Goal: Information Seeking & Learning: Learn about a topic

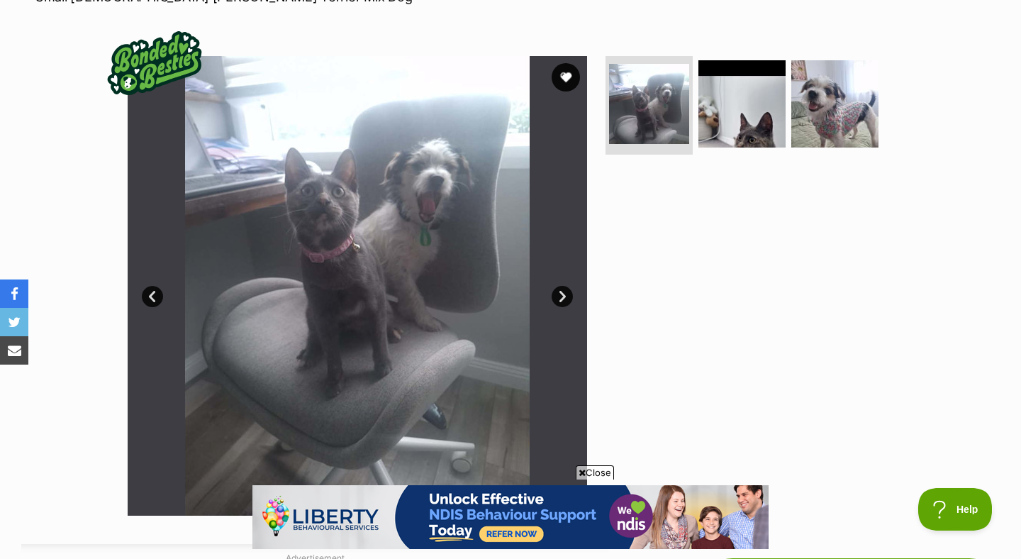
click at [560, 301] on link "Next" at bounding box center [562, 296] width 21 height 21
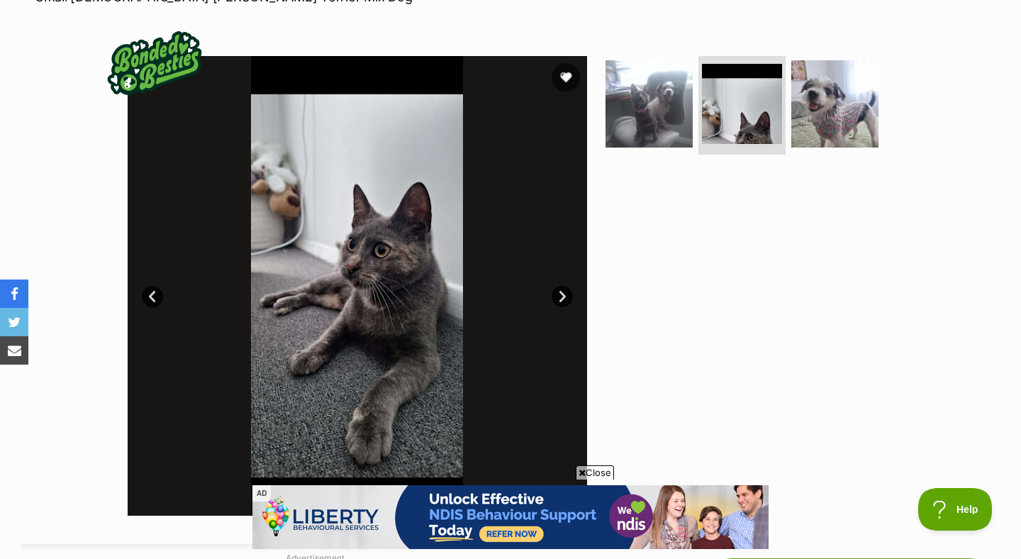
click at [560, 301] on link "Next" at bounding box center [562, 296] width 21 height 21
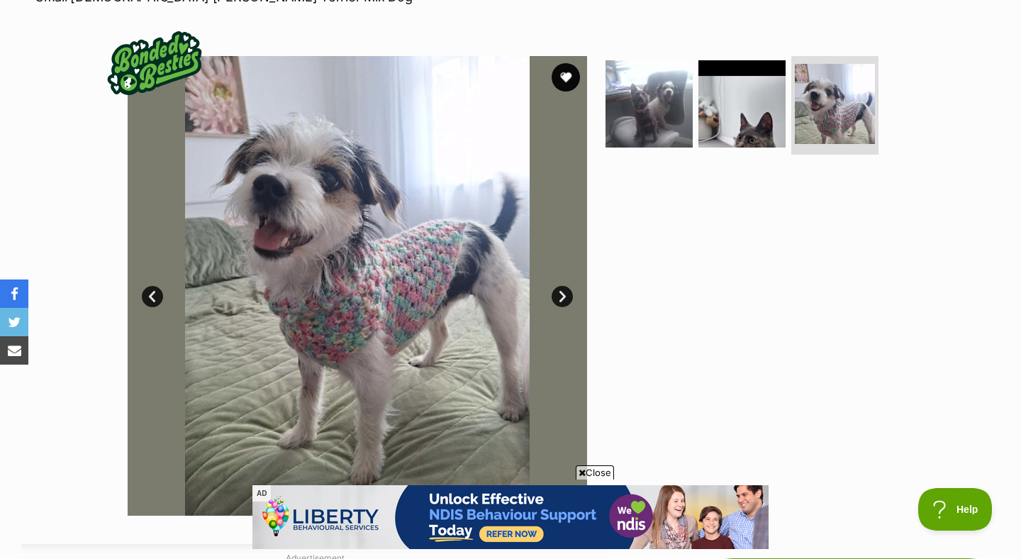
click at [560, 301] on link "Next" at bounding box center [562, 296] width 21 height 21
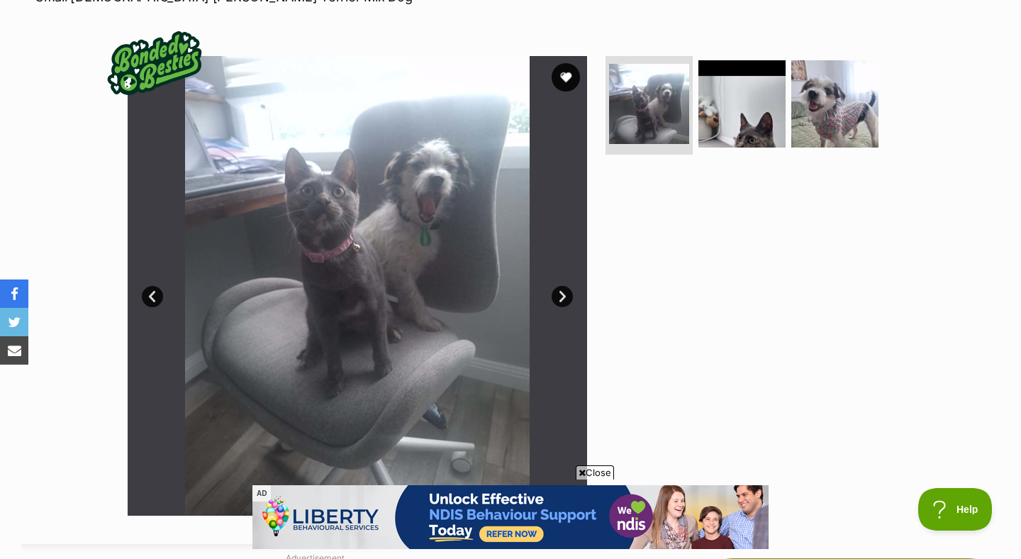
click at [561, 301] on link "Next" at bounding box center [562, 296] width 21 height 21
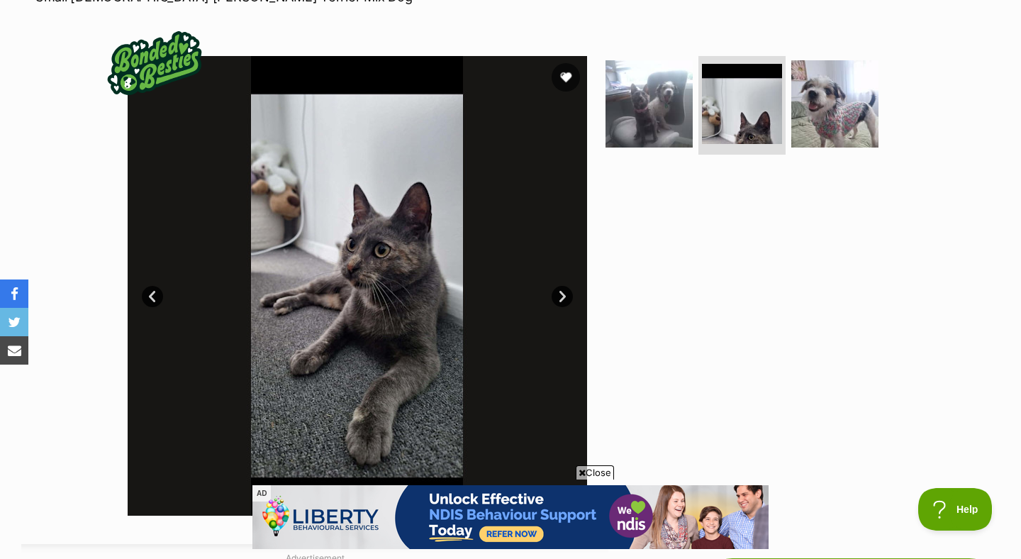
click at [561, 302] on link "Next" at bounding box center [562, 296] width 21 height 21
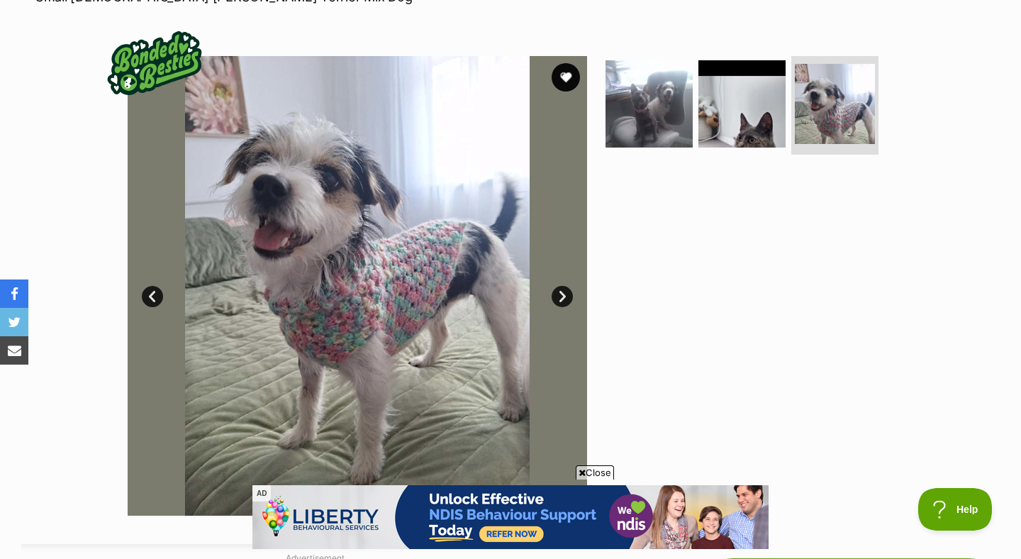
click at [562, 302] on link "Next" at bounding box center [562, 296] width 21 height 21
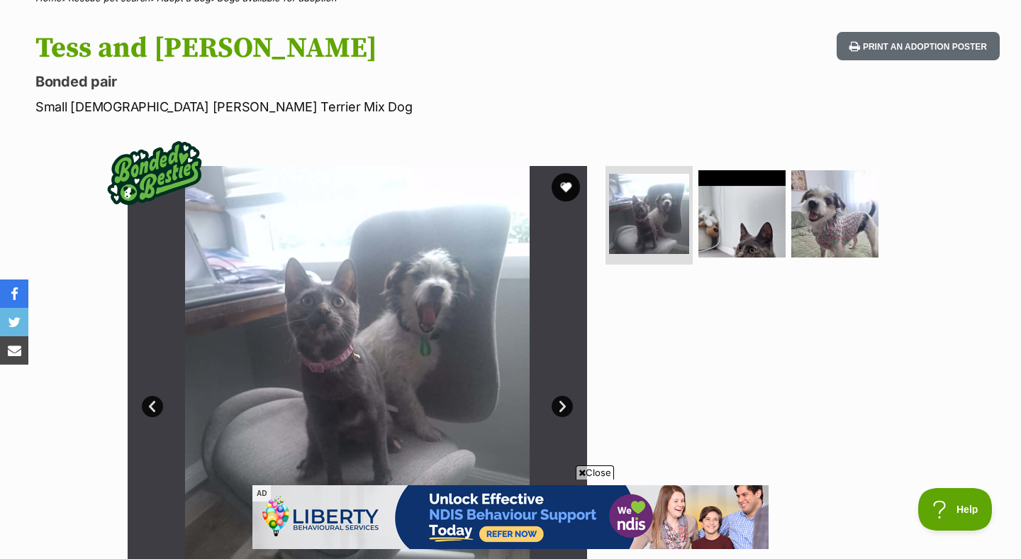
scroll to position [223, 0]
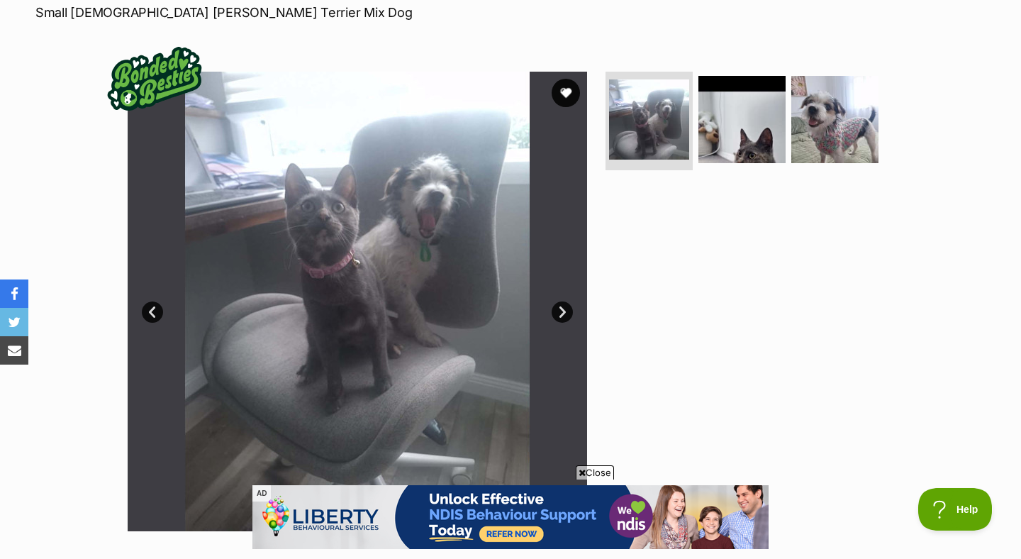
click at [554, 304] on link "Next" at bounding box center [562, 311] width 21 height 21
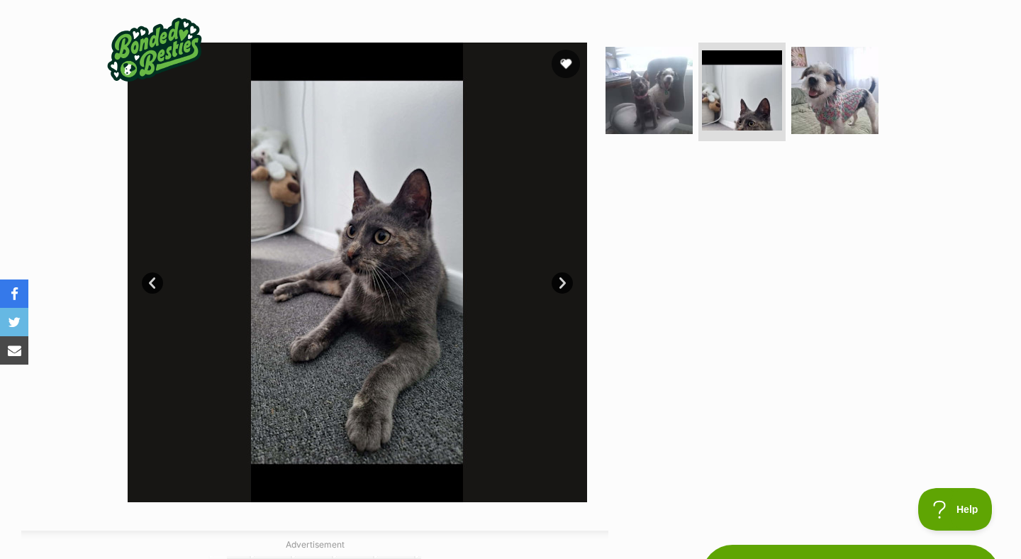
scroll to position [0, 0]
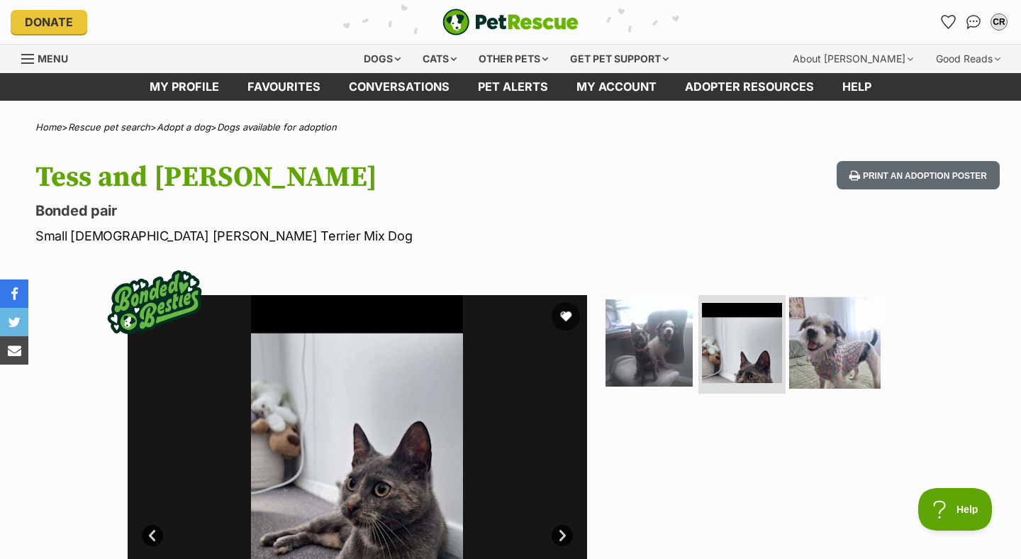
click at [816, 318] on img at bounding box center [834, 341] width 91 height 91
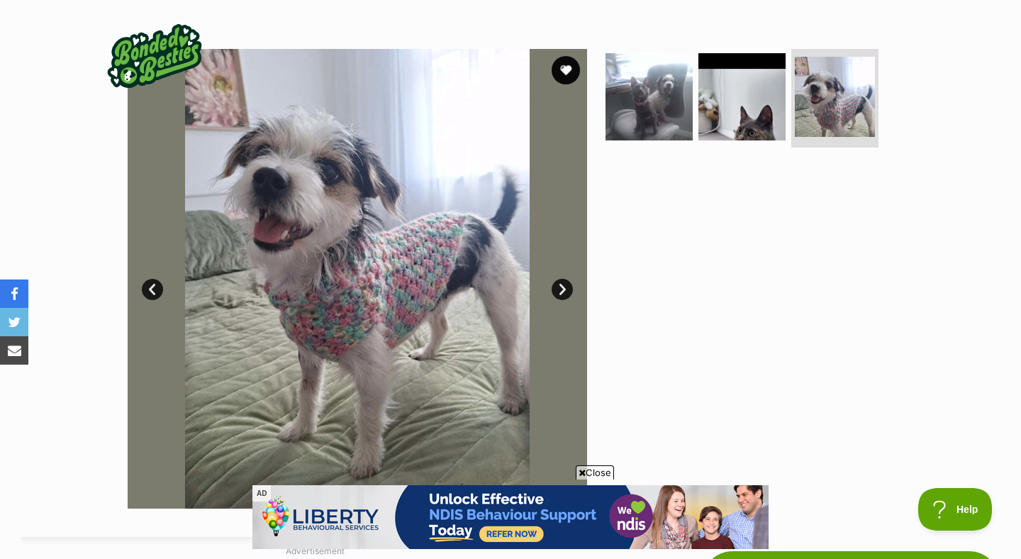
scroll to position [250, 0]
